Goal: Information Seeking & Learning: Check status

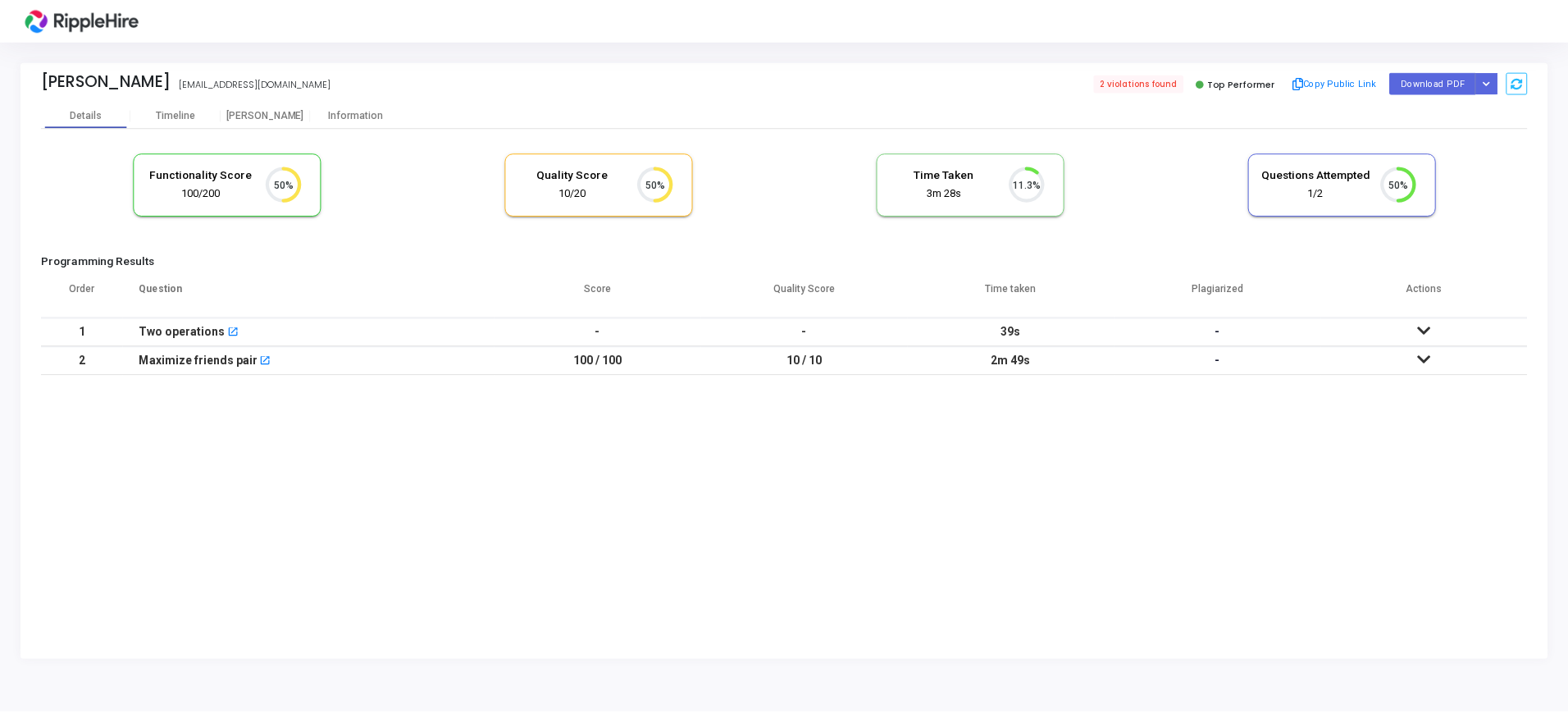
scroll to position [34, 42]
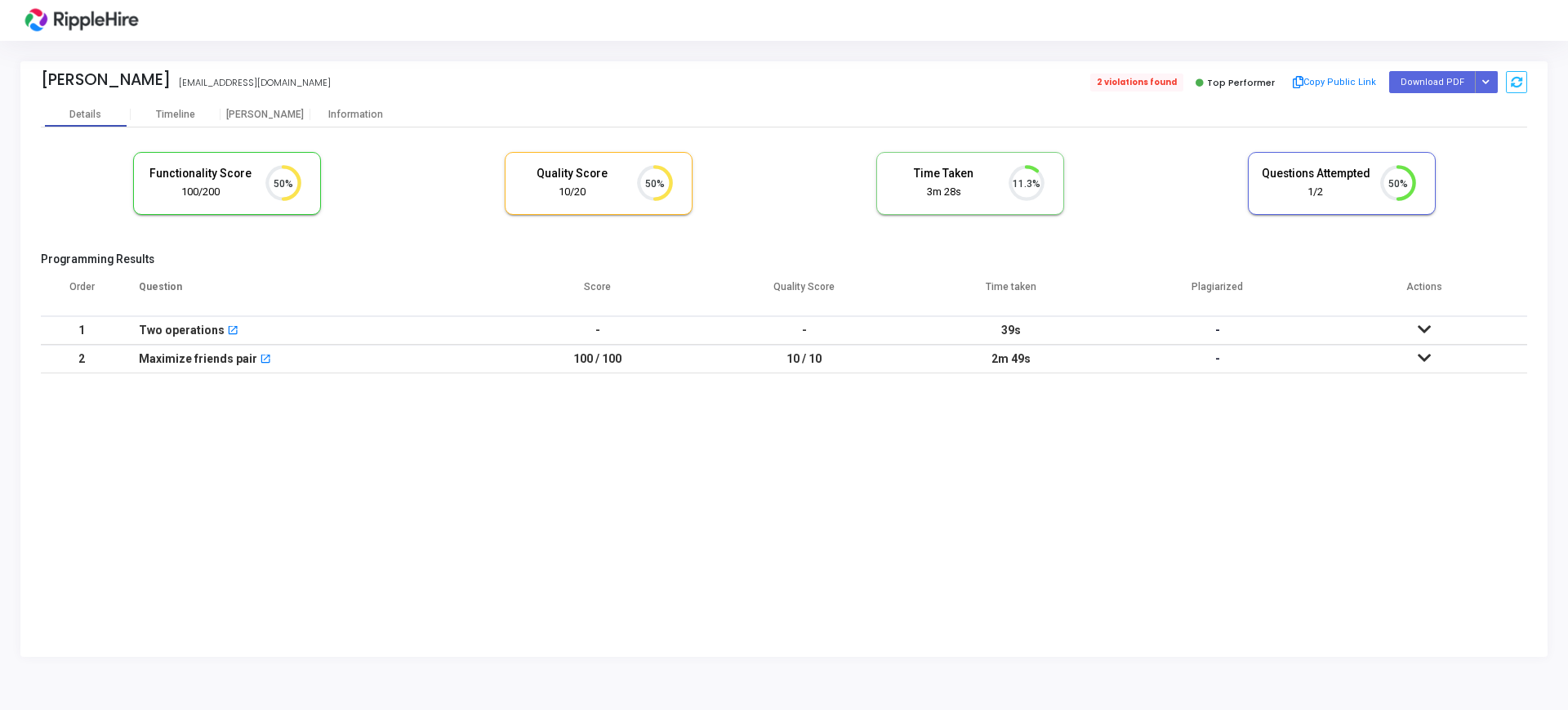
click at [1168, 82] on span "2 violations found" at bounding box center [1137, 82] width 93 height 18
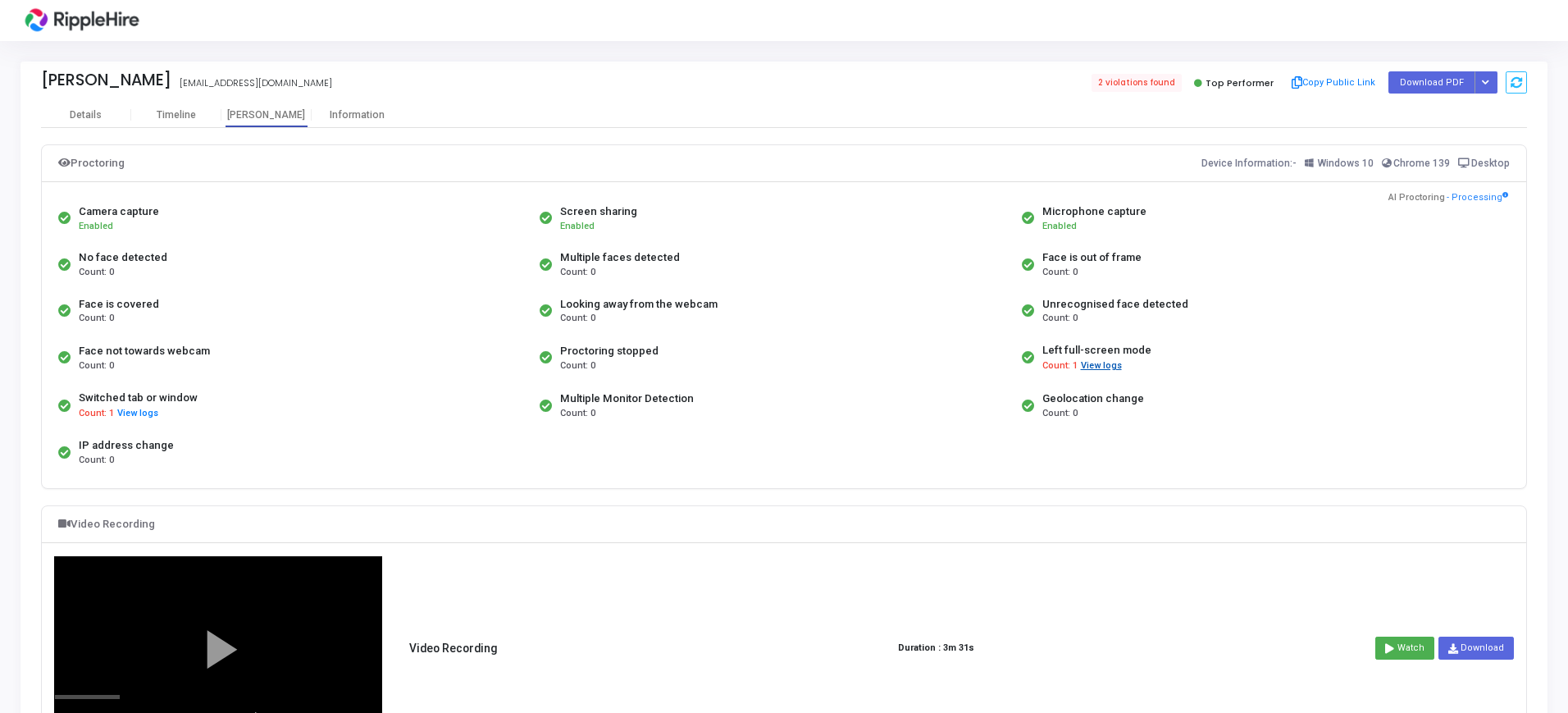
click at [1084, 369] on button "View logs" at bounding box center [1102, 366] width 43 height 15
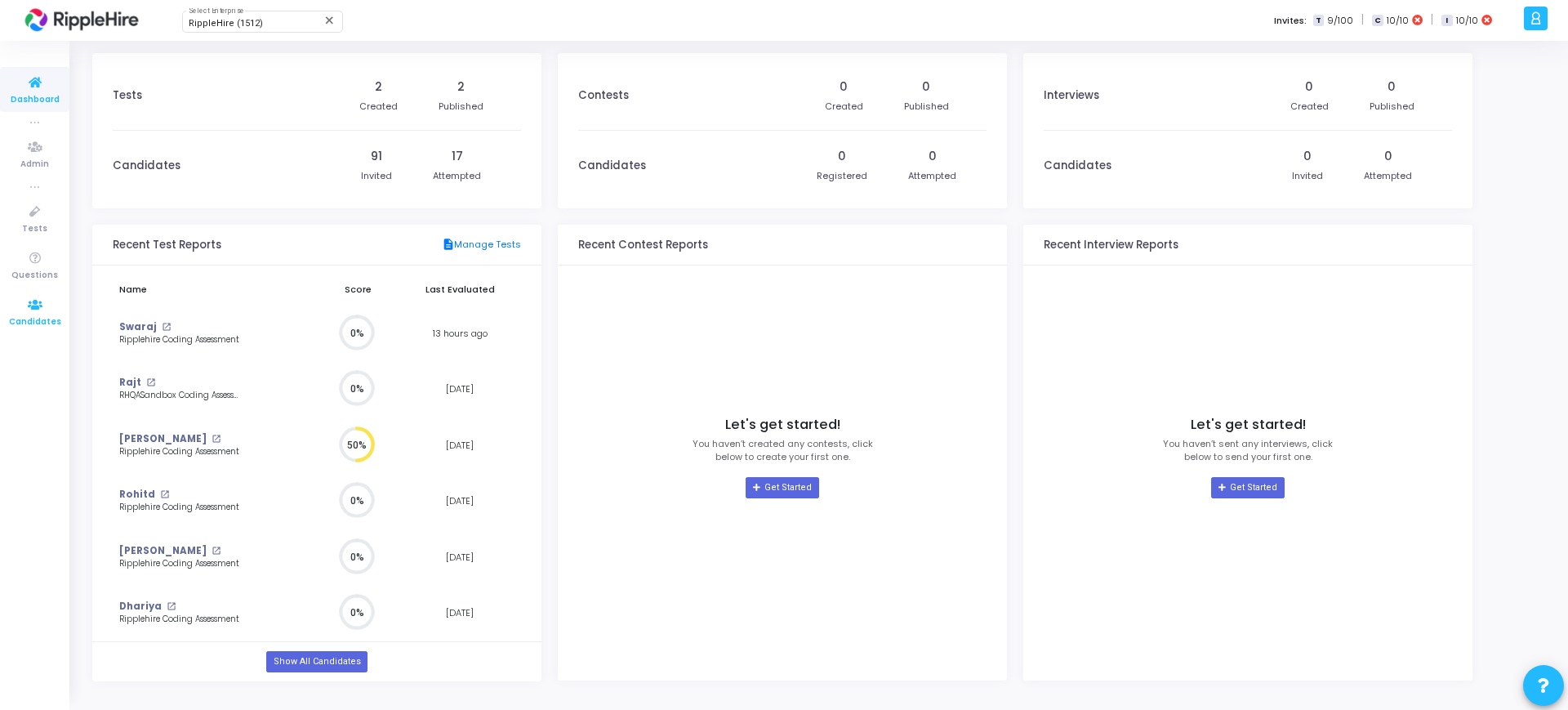
drag, startPoint x: 0, startPoint y: 0, endPoint x: 39, endPoint y: 310, distance: 312.4
click at [39, 310] on icon at bounding box center [35, 305] width 34 height 20
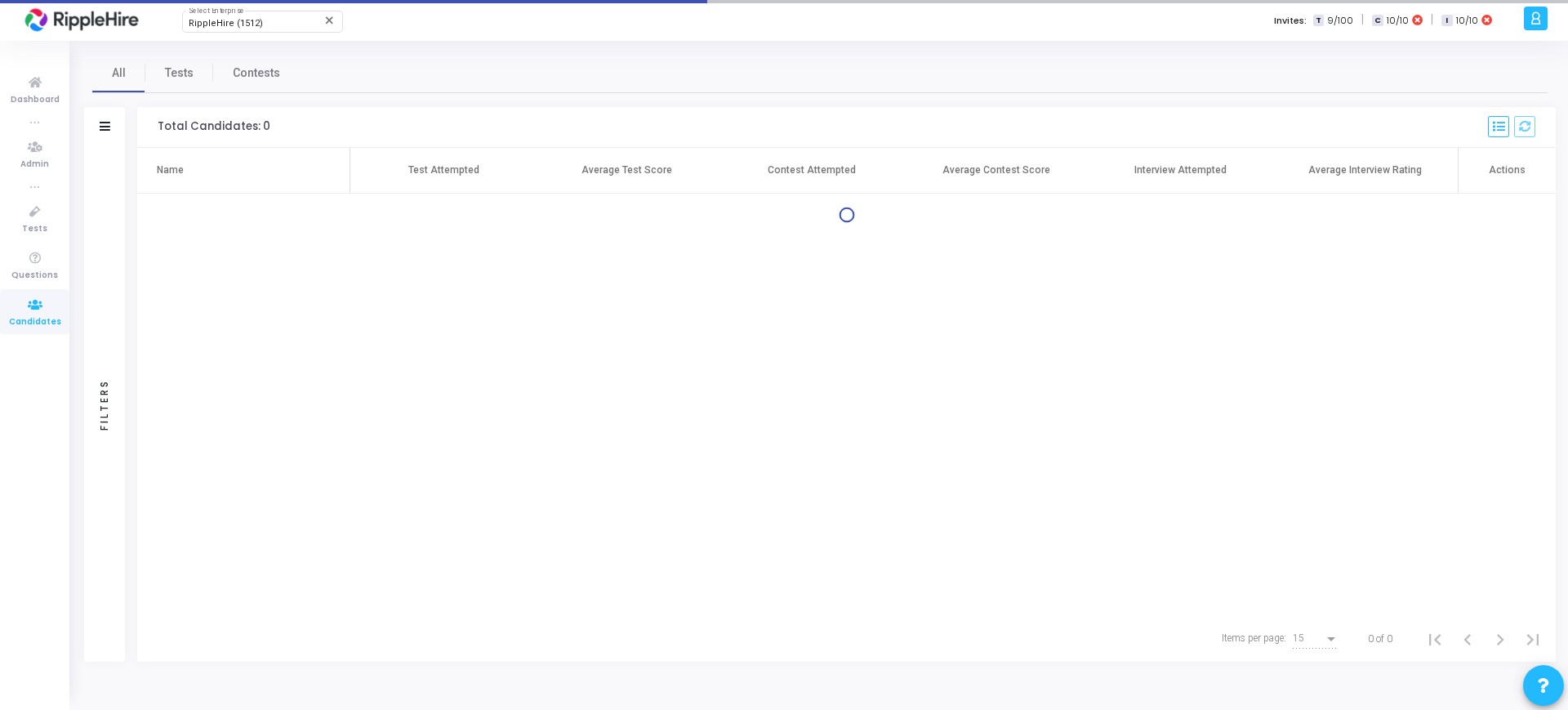
click at [104, 316] on div "Filters" at bounding box center [104, 404] width 14 height 180
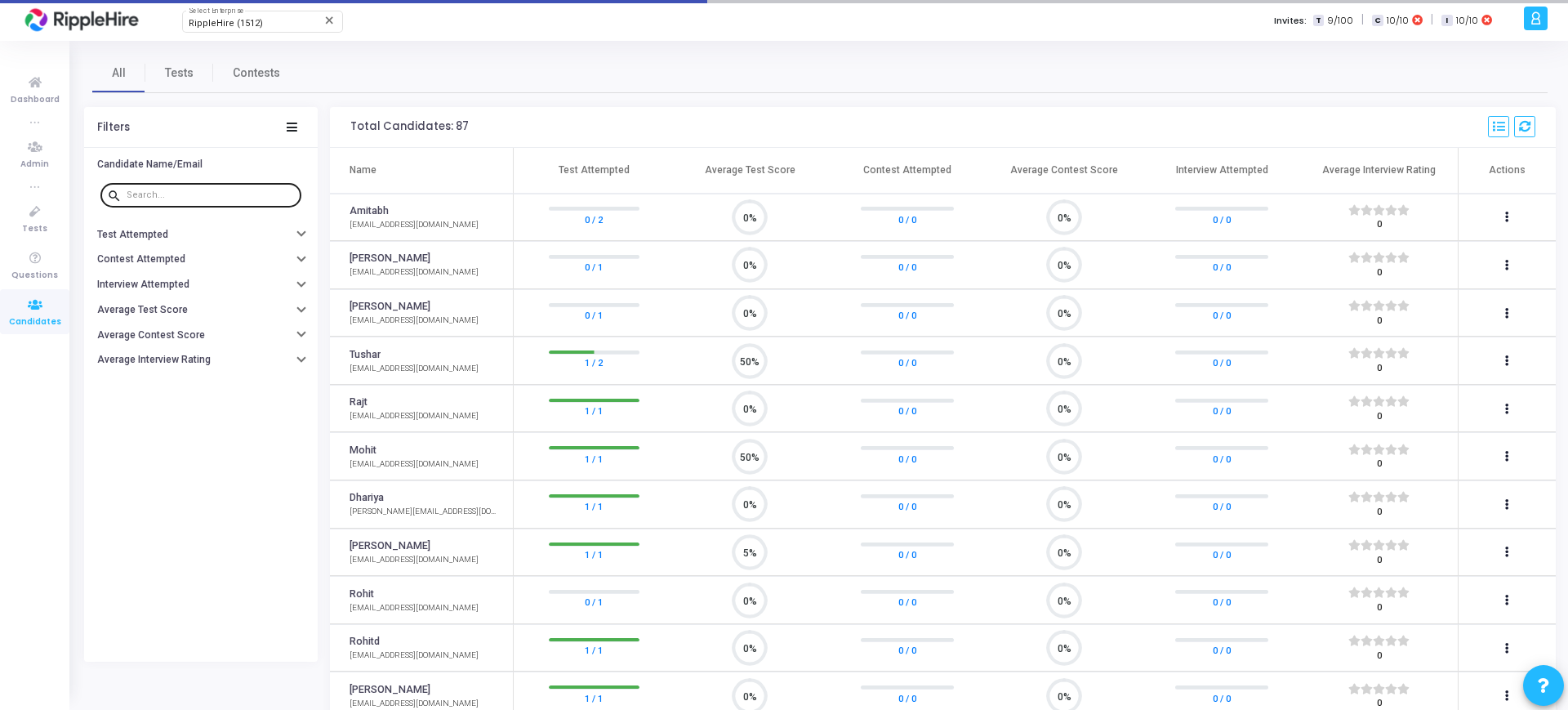
click at [156, 199] on input "text" at bounding box center [211, 195] width 168 height 10
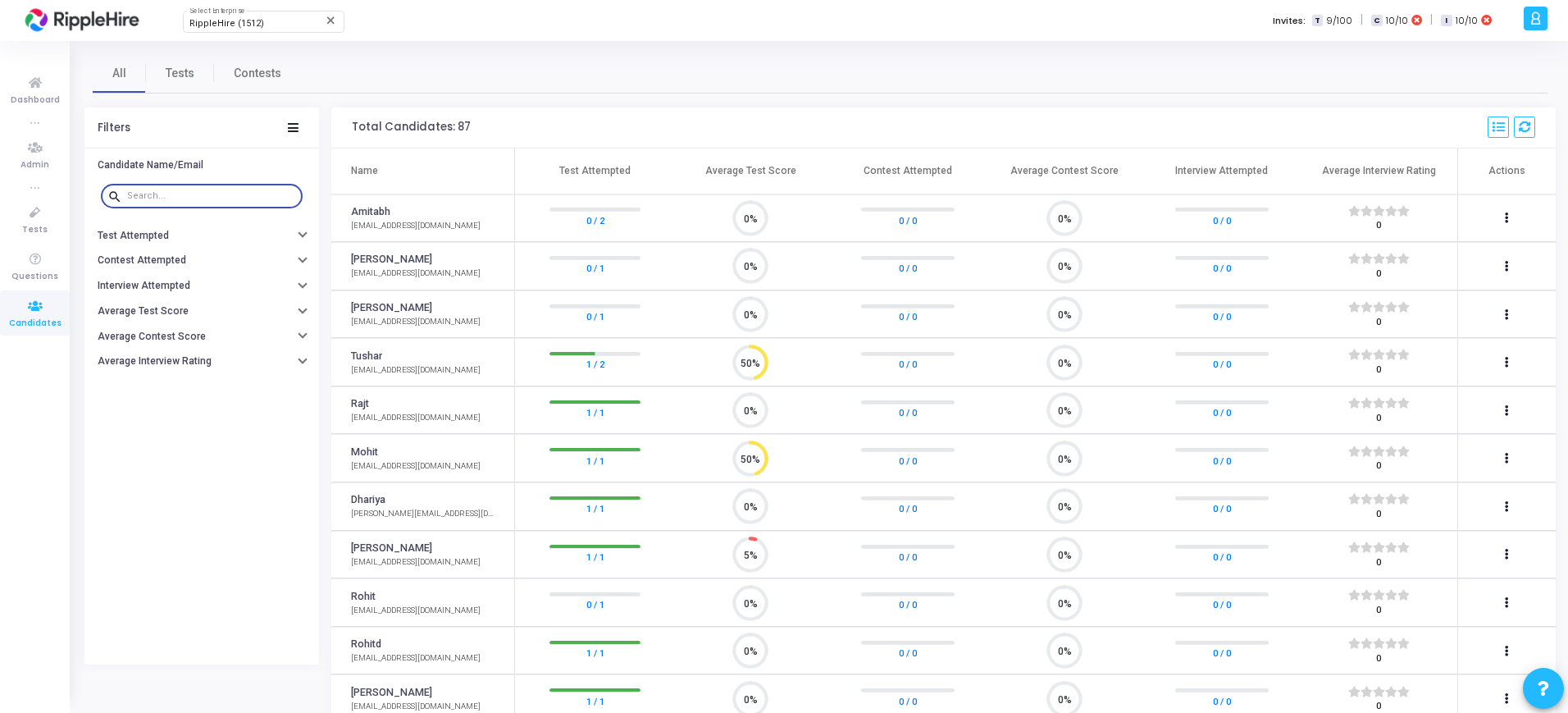
scroll to position [34, 42]
paste input "drev245@yopmail.com"
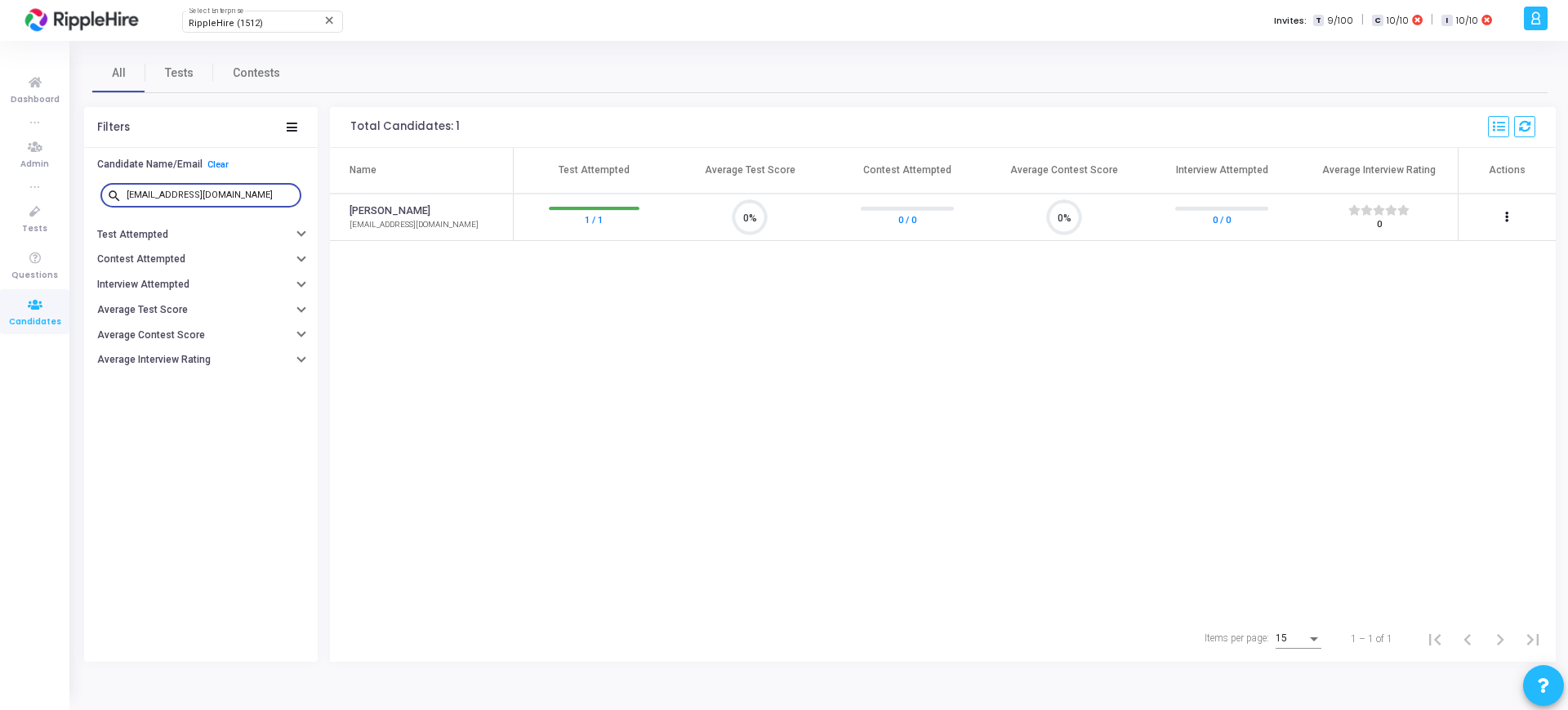
drag, startPoint x: 242, startPoint y: 197, endPoint x: 118, endPoint y: 211, distance: 124.8
click at [118, 210] on div "search drev245@yopmail.com" at bounding box center [200, 195] width 201 height 37
paste input "sahimehta69"
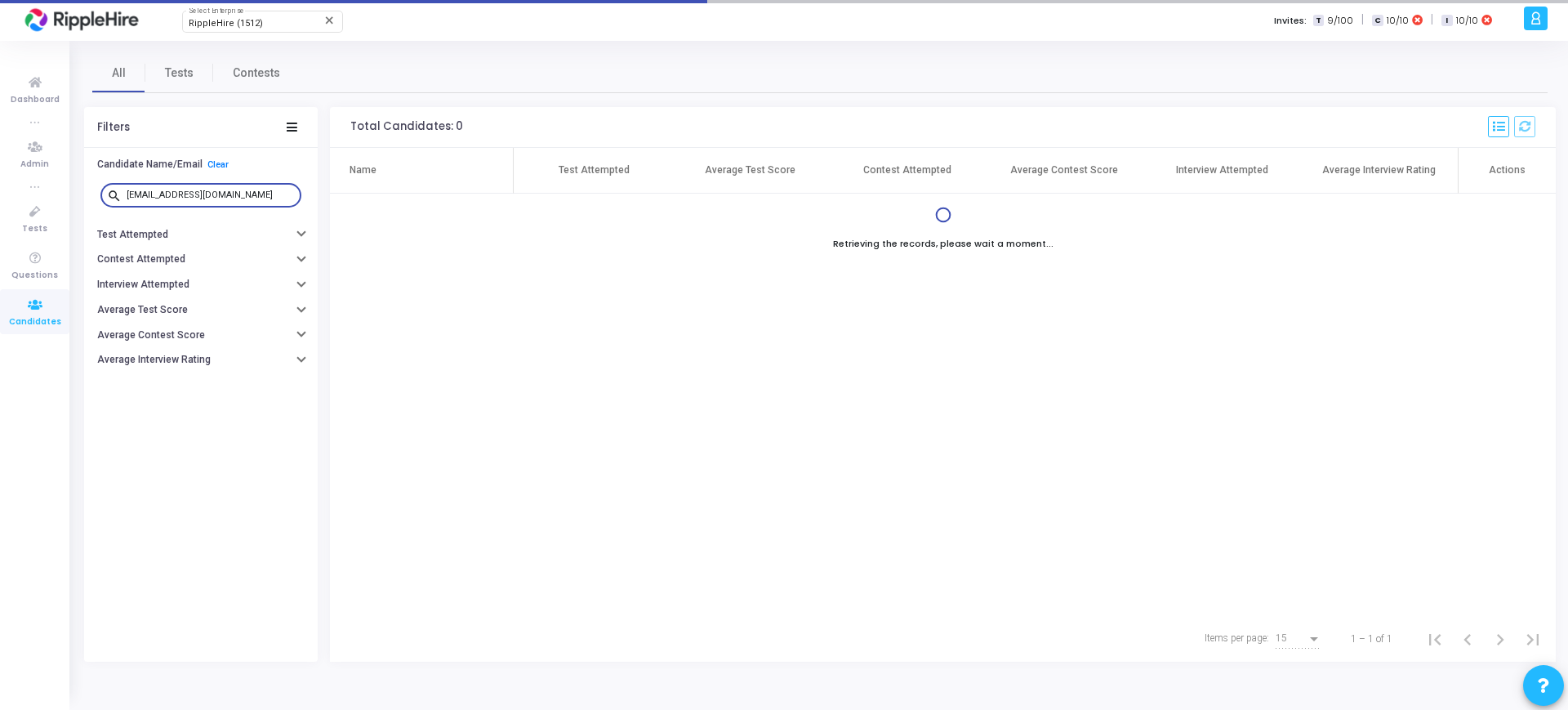
type input "sahimehta69@yopmail.com"
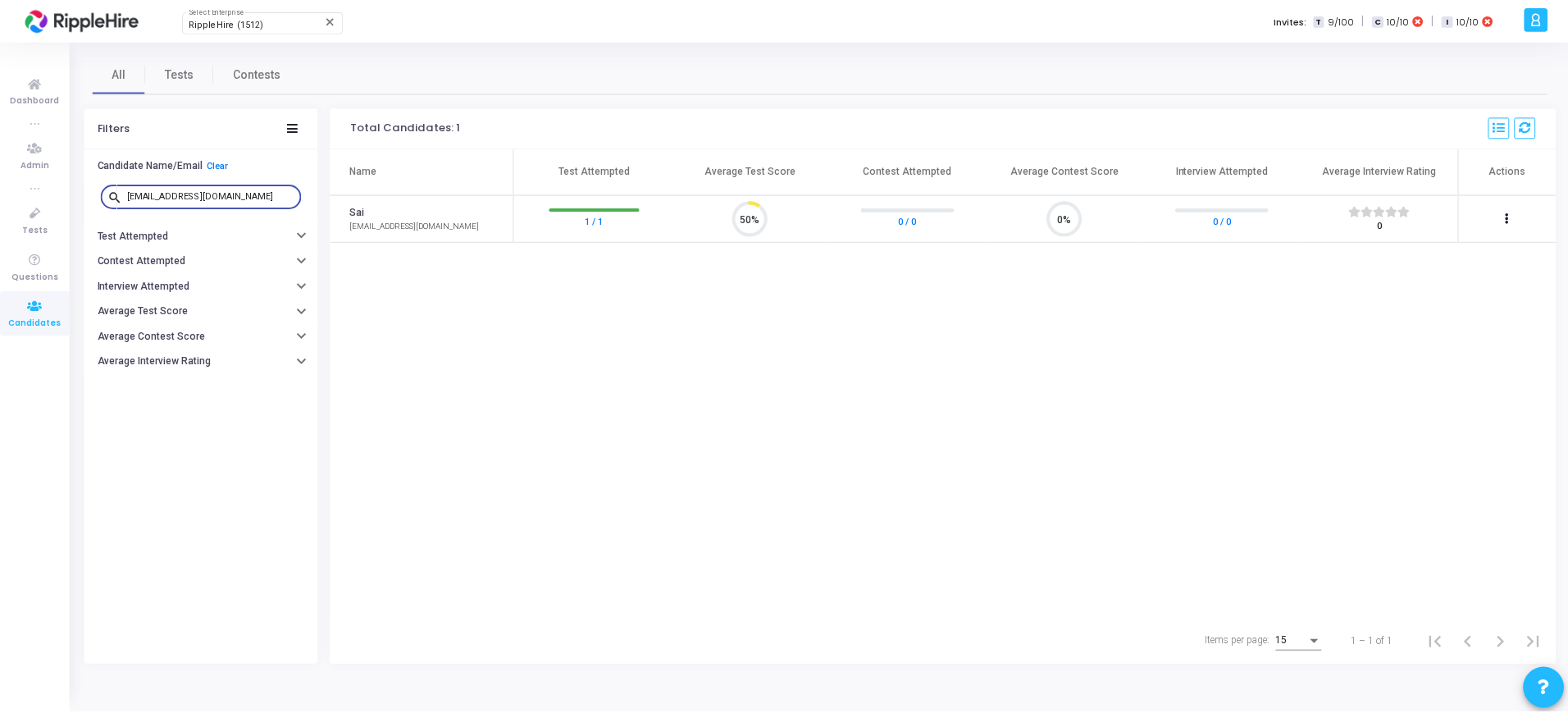
scroll to position [34, 42]
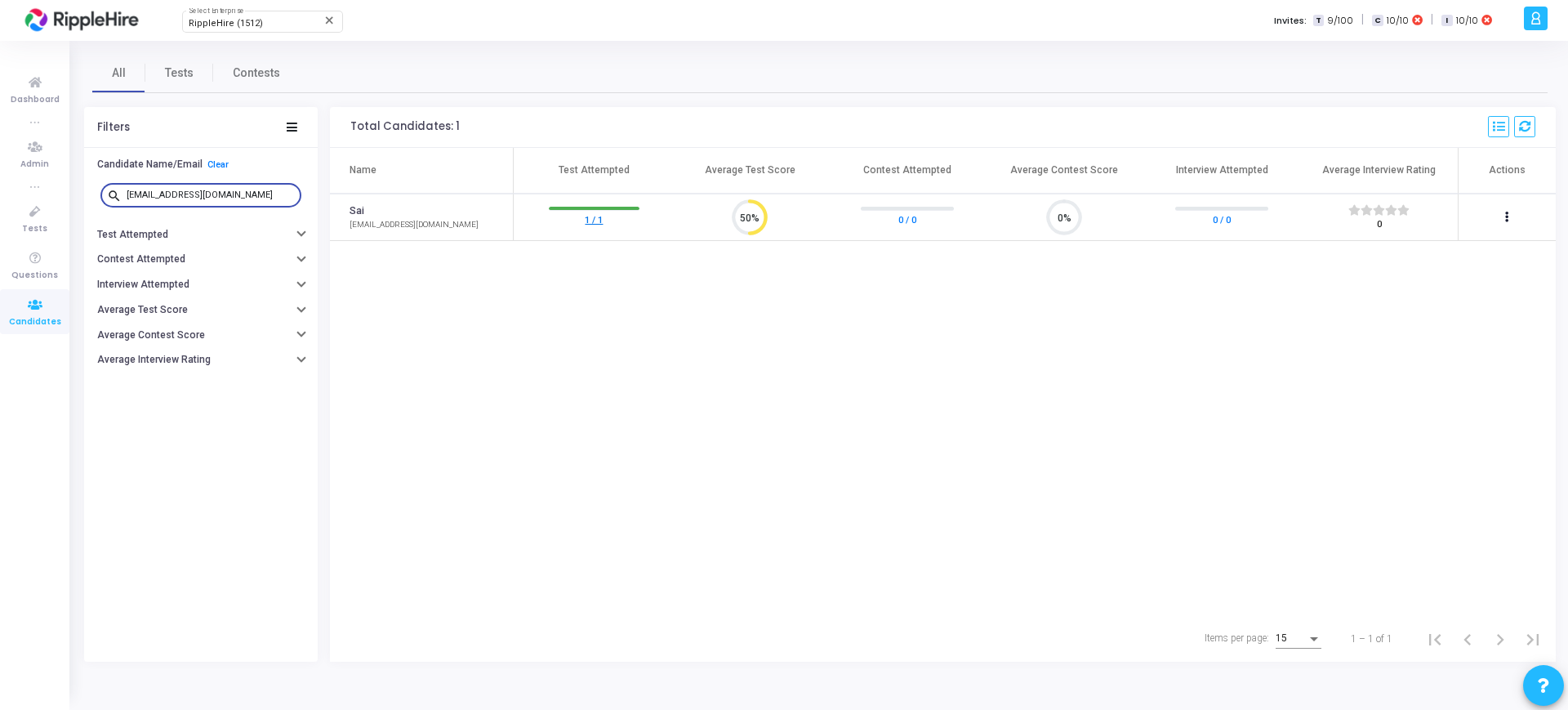
click at [592, 217] on link "1 / 1" at bounding box center [593, 218] width 18 height 16
click at [269, 69] on span "Contests" at bounding box center [256, 73] width 48 height 17
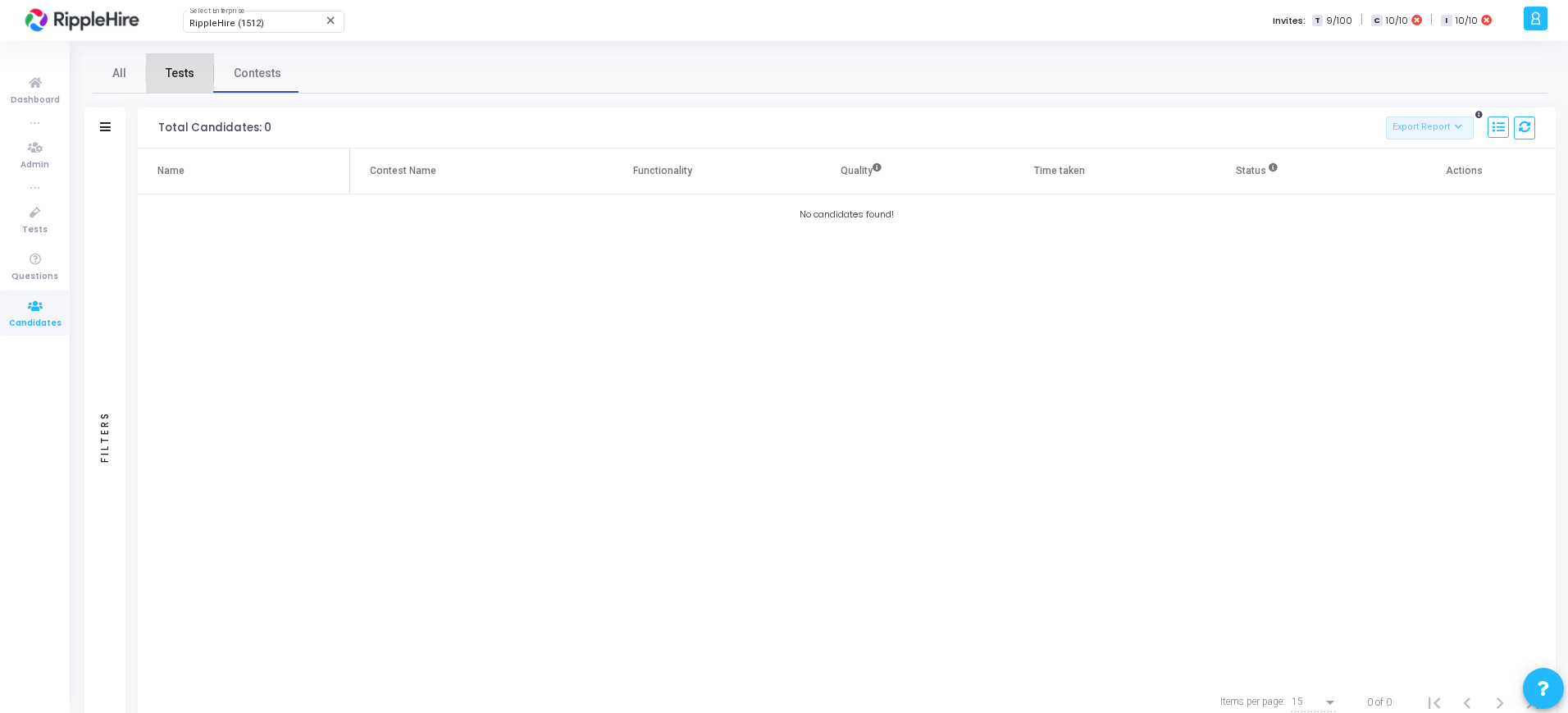
click at [170, 76] on span "Tests" at bounding box center [180, 73] width 29 height 17
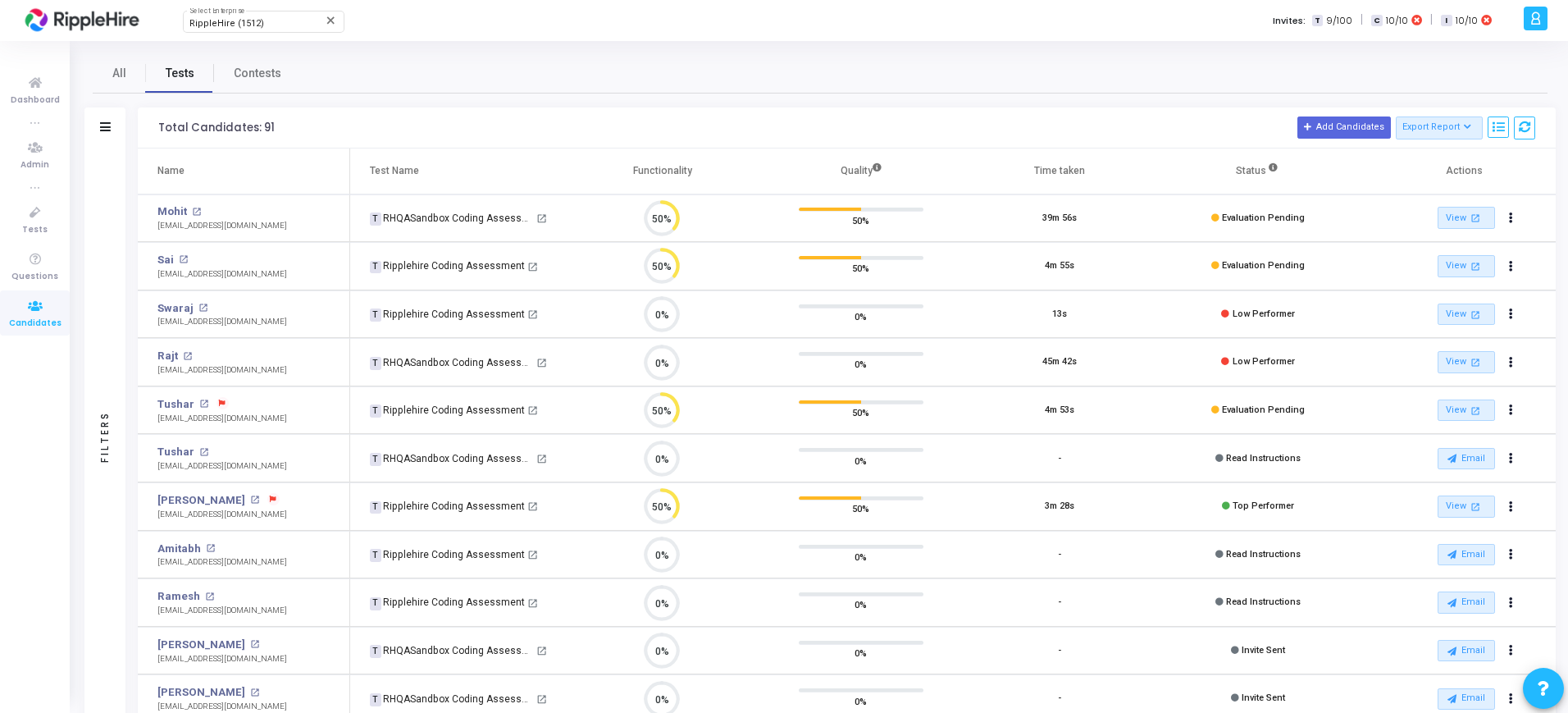
scroll to position [34, 42]
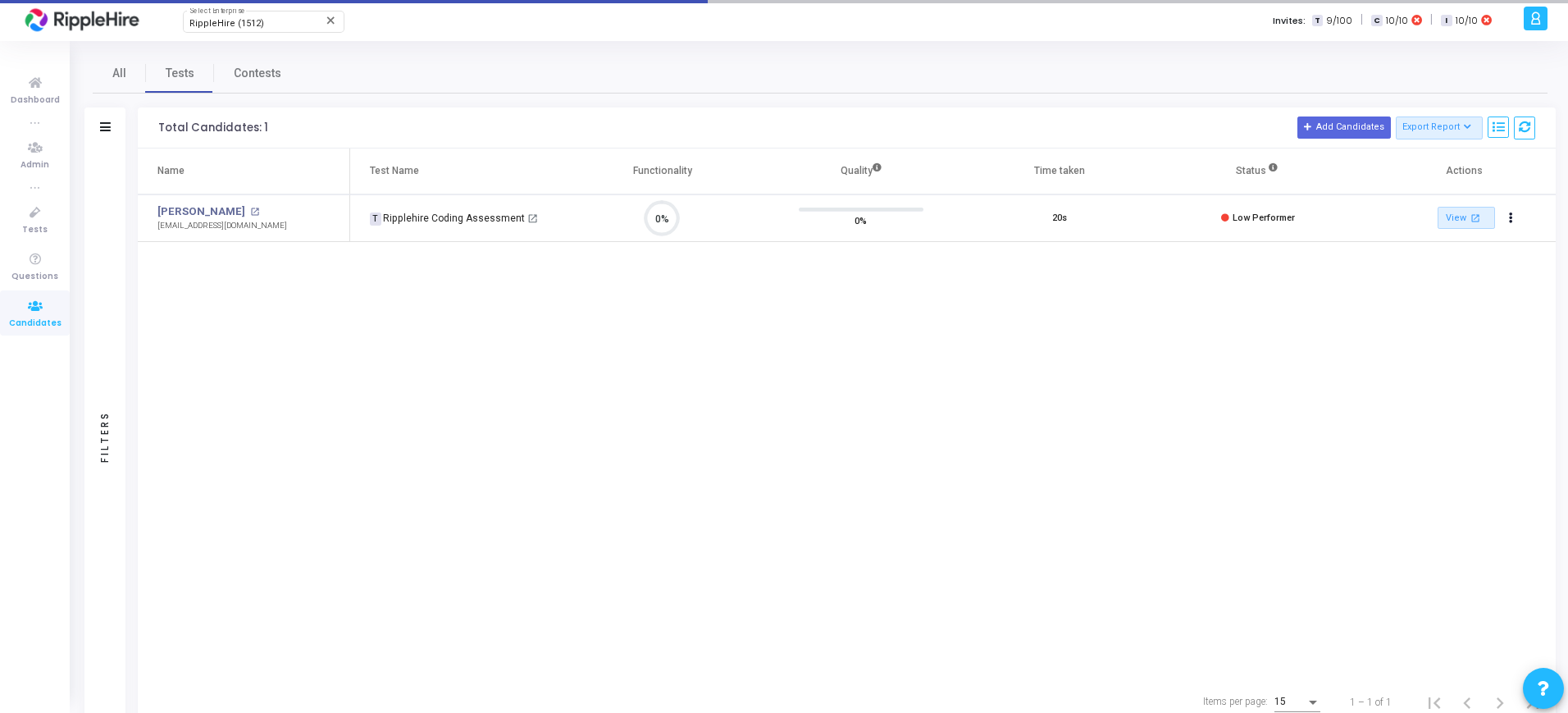
scroll to position [34, 42]
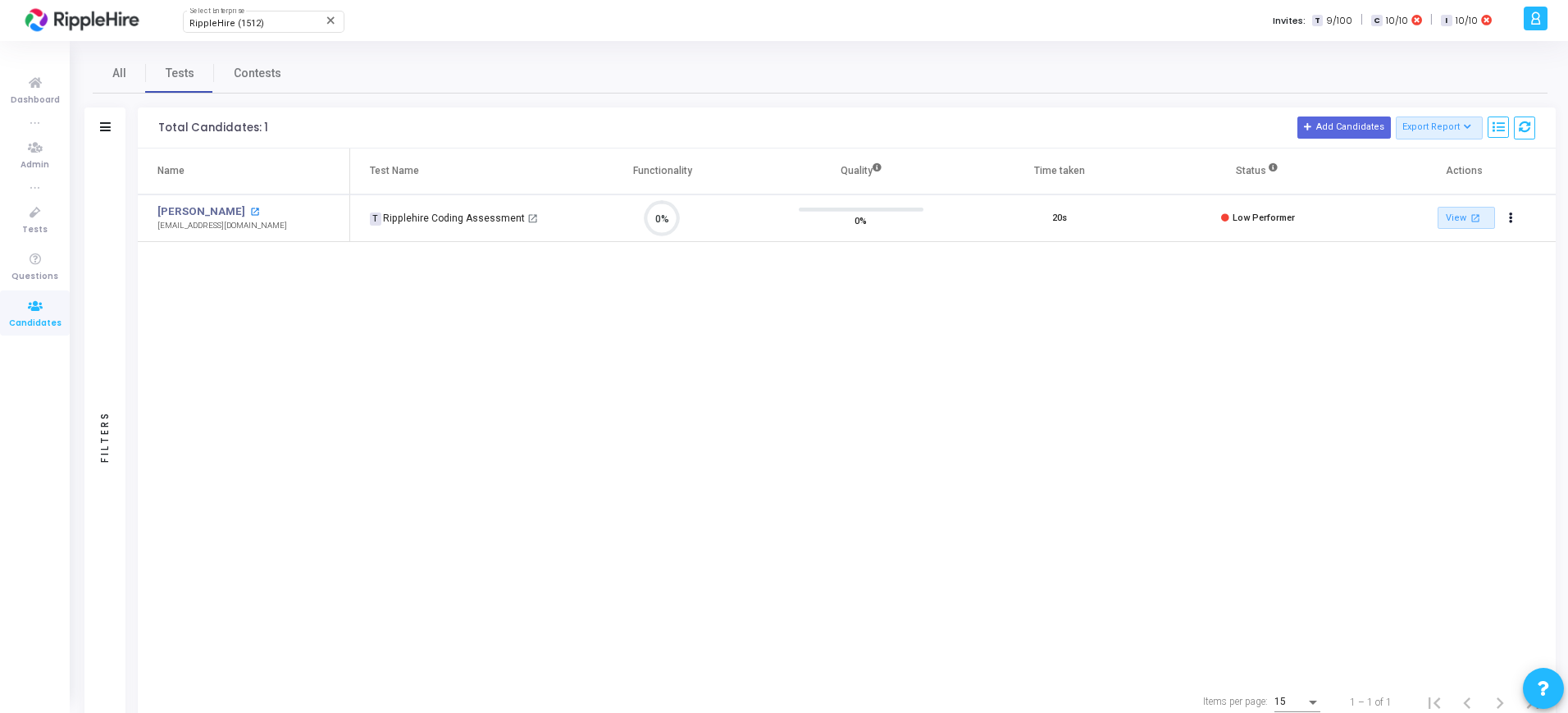
click at [250, 212] on mat-icon "open_in_new" at bounding box center [254, 212] width 9 height 9
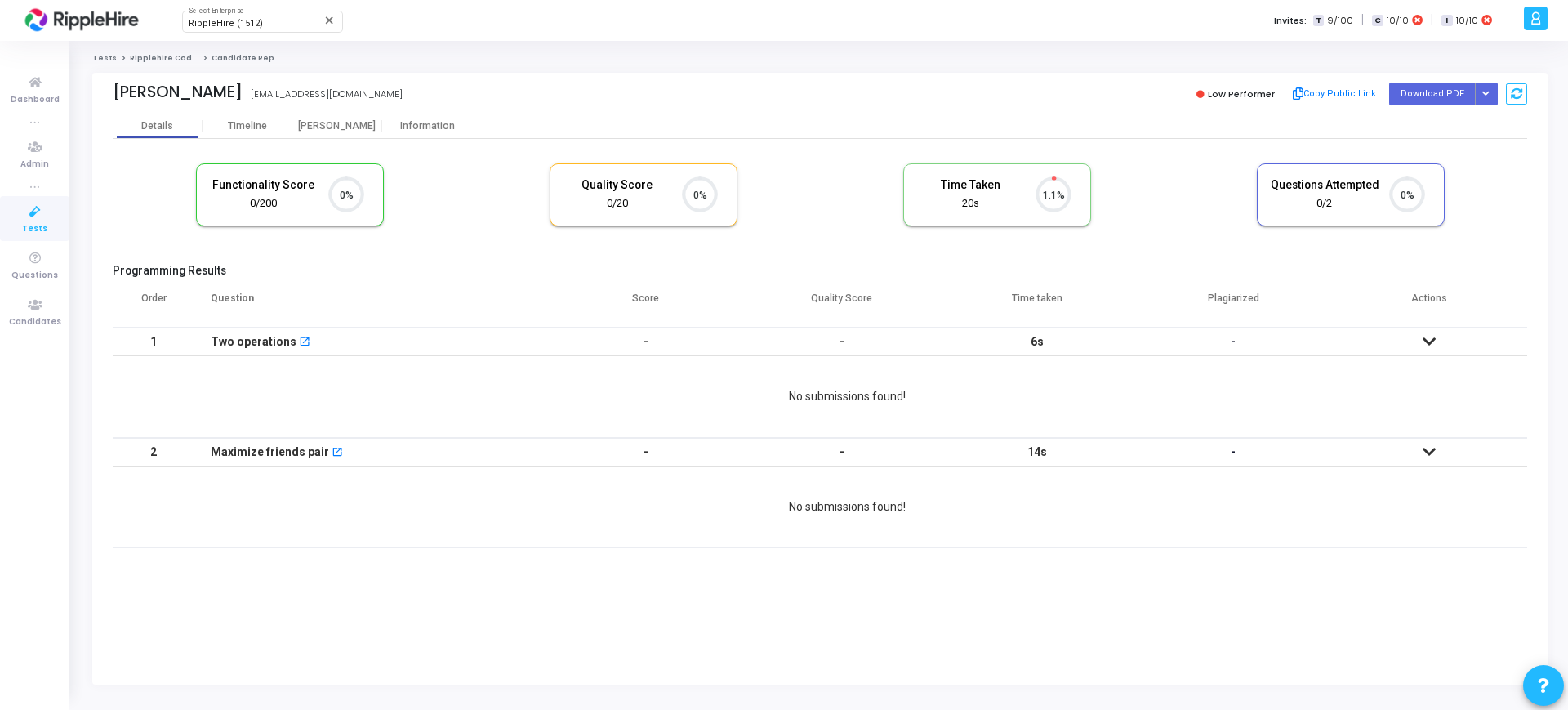
scroll to position [34, 42]
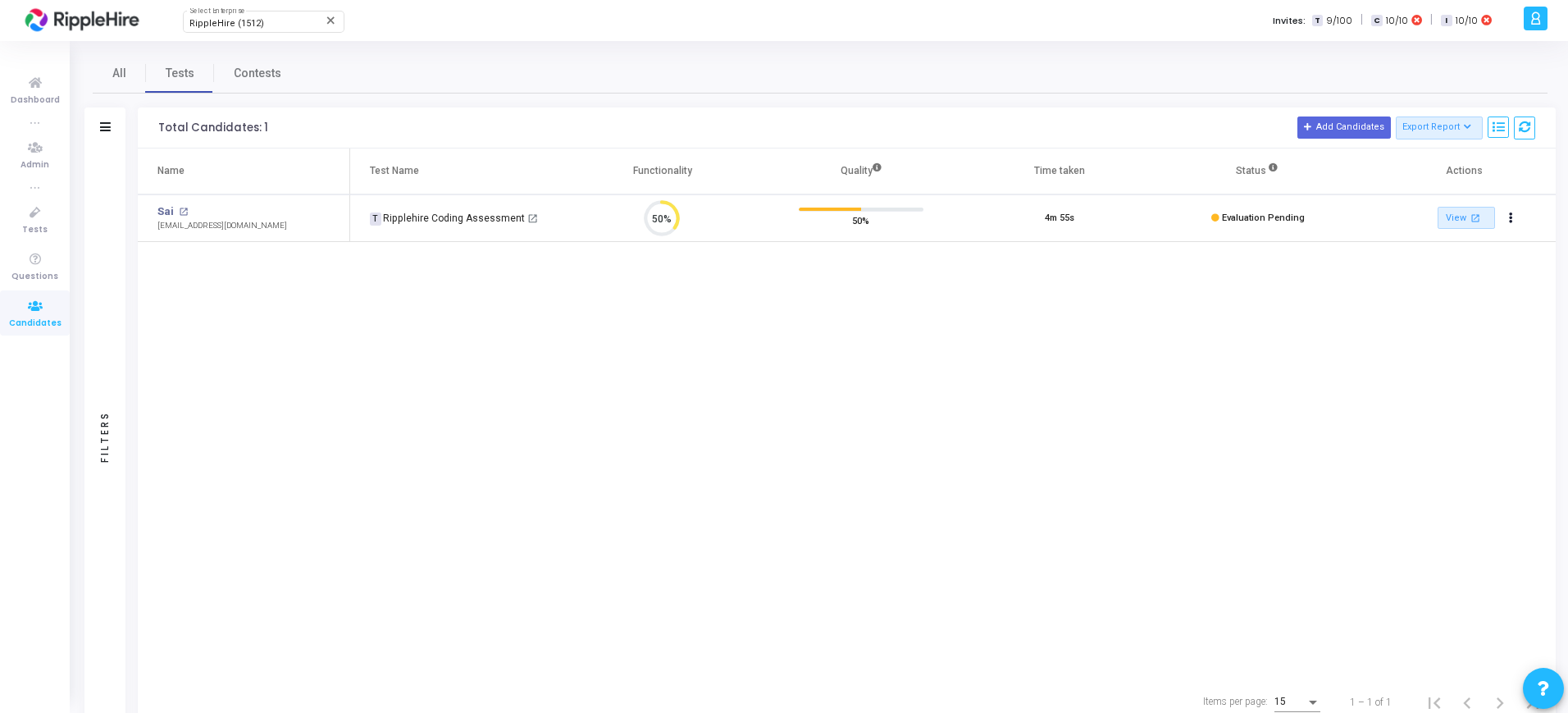
scroll to position [34, 42]
click at [182, 207] on mat-icon "open_in_new" at bounding box center [183, 212] width 9 height 9
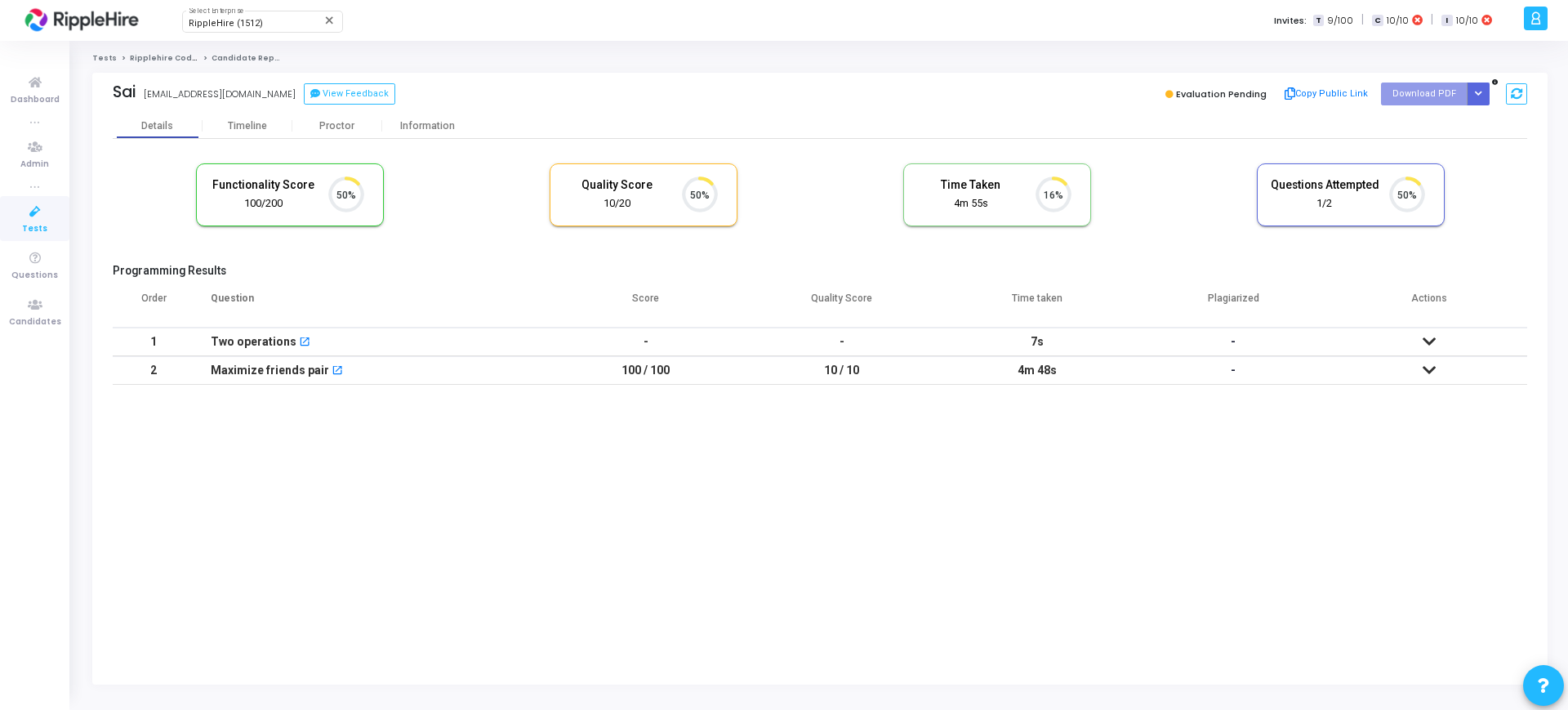
scroll to position [34, 42]
